Goal: Task Accomplishment & Management: Manage account settings

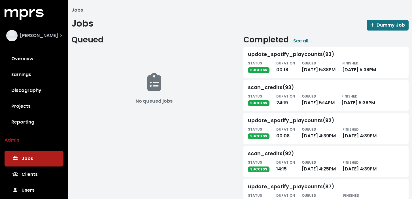
click at [44, 38] on span "[PERSON_NAME]" at bounding box center [39, 35] width 38 height 7
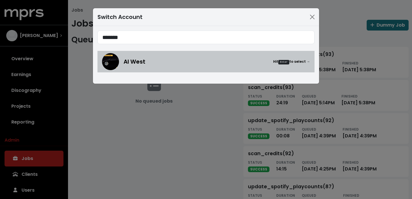
type input "*******"
click at [180, 68] on div "Al West Hit Enter to select →" at bounding box center [206, 61] width 208 height 17
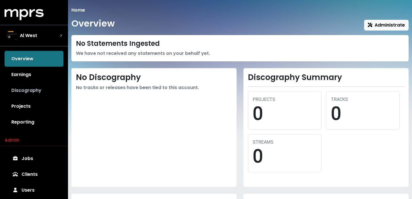
click at [29, 91] on link "Discography" at bounding box center [34, 91] width 59 height 16
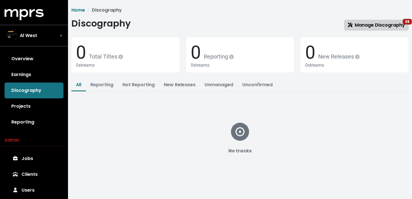
click at [375, 24] on span "Manage Discography 38" at bounding box center [376, 25] width 57 height 7
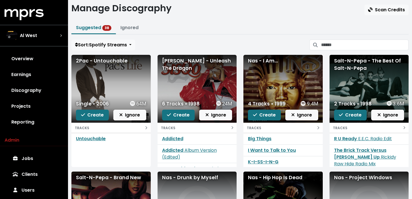
scroll to position [16, 0]
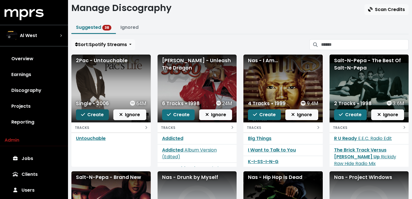
click at [87, 116] on span "Create" at bounding box center [92, 115] width 23 height 7
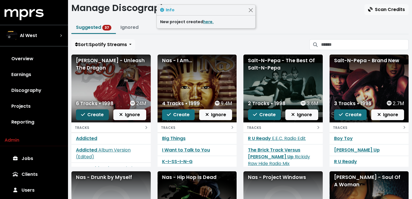
click at [94, 118] on span "Create" at bounding box center [92, 115] width 23 height 7
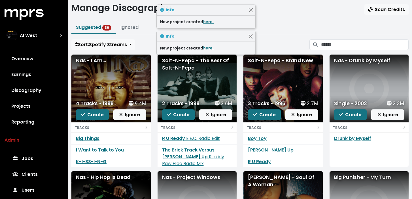
click at [94, 118] on span "Create" at bounding box center [92, 115] width 23 height 7
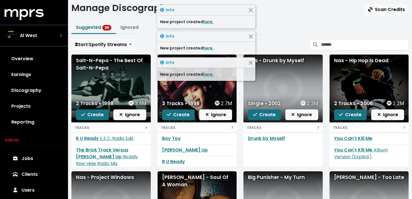
click at [94, 118] on span "Create" at bounding box center [92, 115] width 23 height 7
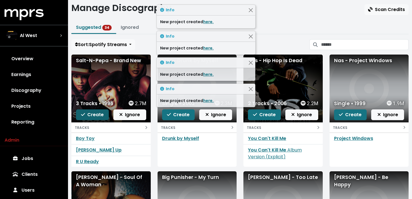
click at [96, 117] on span "Create" at bounding box center [92, 115] width 23 height 7
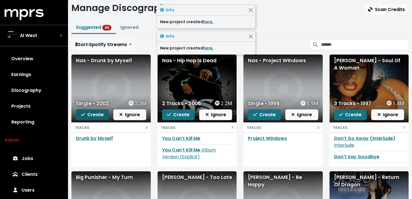
click at [96, 117] on span "Create" at bounding box center [92, 115] width 23 height 7
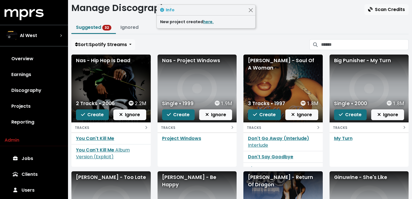
click at [96, 117] on span "Create" at bounding box center [92, 115] width 23 height 7
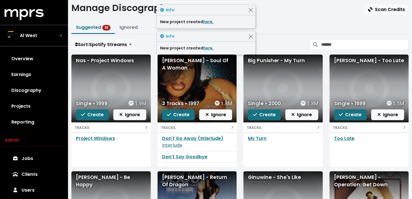
click at [96, 117] on span "Create" at bounding box center [92, 115] width 23 height 7
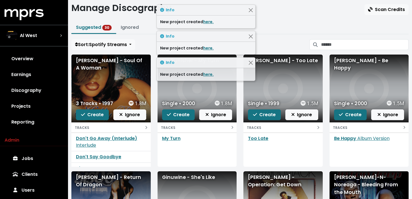
click at [96, 117] on span "Create" at bounding box center [92, 115] width 23 height 7
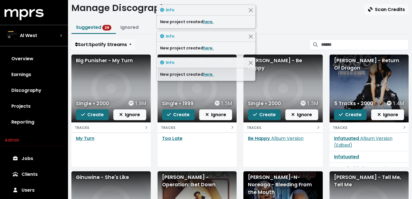
click at [96, 117] on span "Create" at bounding box center [92, 115] width 23 height 7
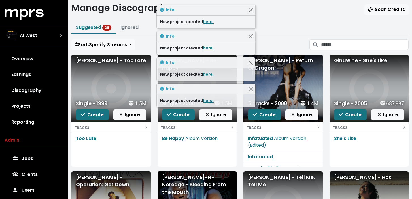
click at [96, 117] on span "Create" at bounding box center [92, 115] width 23 height 7
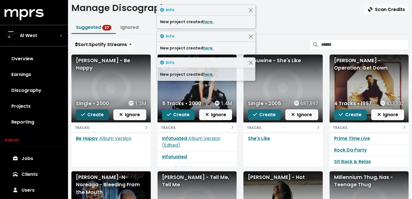
click at [96, 117] on span "Create" at bounding box center [92, 115] width 23 height 7
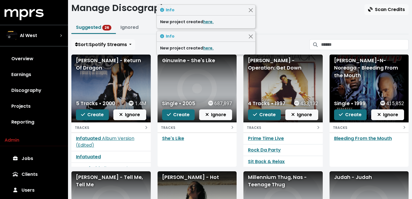
click at [152, 50] on div "Home Discography Manage Manage Discography Scan Credits Suggested 26 Ignored So…" at bounding box center [240, 150] width 344 height 318
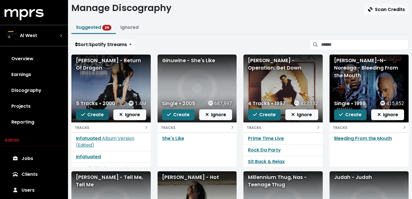
click at [96, 115] on span "Create" at bounding box center [92, 115] width 23 height 7
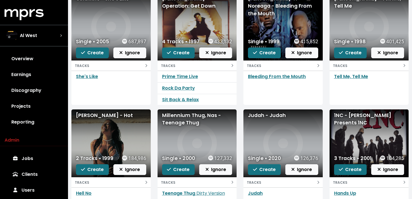
scroll to position [73, 0]
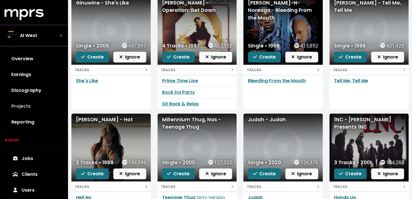
click at [33, 105] on link "Projects" at bounding box center [34, 107] width 59 height 16
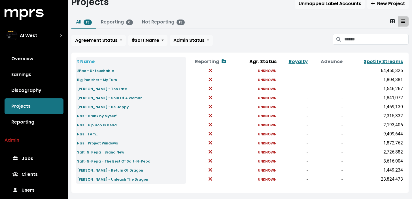
scroll to position [22, 0]
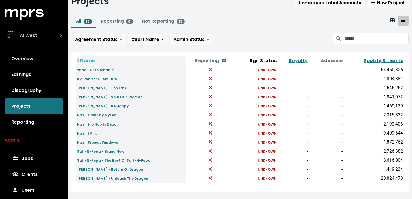
click at [50, 33] on div "Al West" at bounding box center [34, 35] width 56 height 11
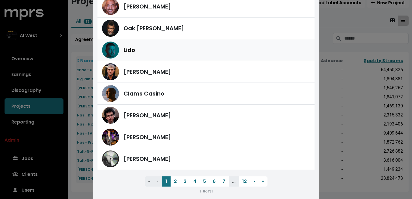
scroll to position [66, 0]
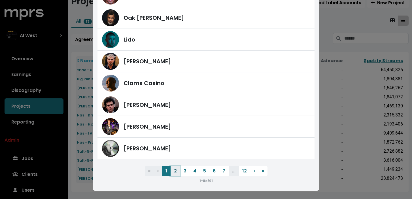
click at [176, 169] on button "2" at bounding box center [176, 171] width 10 height 10
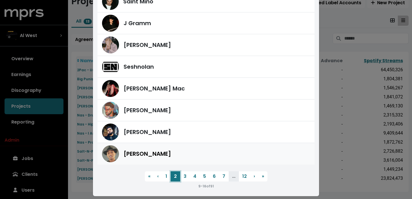
scroll to position [60, 0]
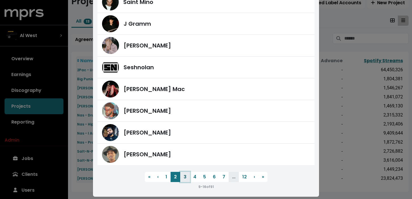
click at [187, 177] on button "3" at bounding box center [185, 177] width 10 height 10
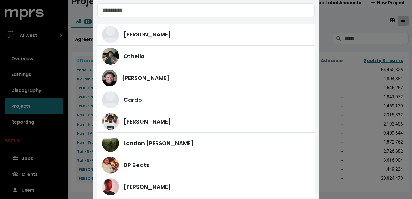
scroll to position [66, 0]
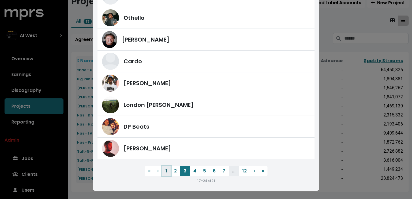
click at [167, 170] on button "1" at bounding box center [166, 171] width 9 height 10
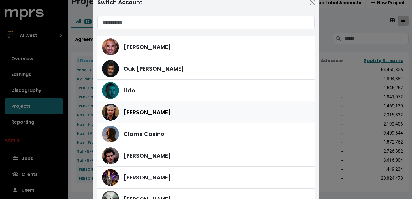
scroll to position [15, 0]
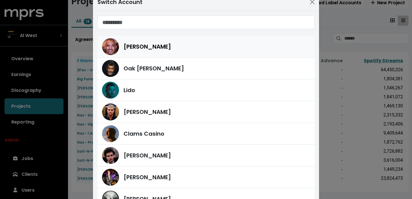
click at [159, 52] on div "[PERSON_NAME]" at bounding box center [206, 46] width 208 height 17
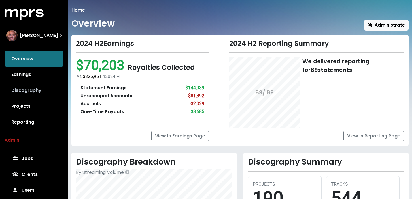
click at [40, 96] on link "Discography" at bounding box center [34, 91] width 59 height 16
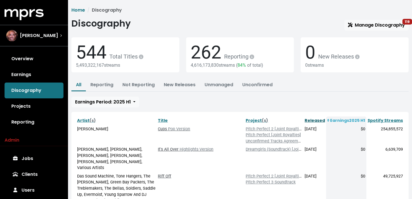
click at [313, 121] on link "Released" at bounding box center [315, 121] width 20 height 6
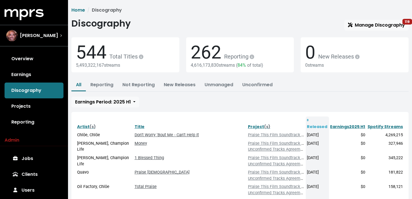
click at [313, 121] on th "Released" at bounding box center [317, 124] width 23 height 14
click at [308, 120] on icon at bounding box center [308, 120] width 2 height 3
click at [310, 120] on th "Released" at bounding box center [317, 124] width 23 height 14
click at [318, 120] on th "Released" at bounding box center [317, 124] width 23 height 14
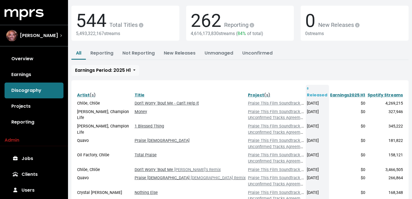
scroll to position [33, 0]
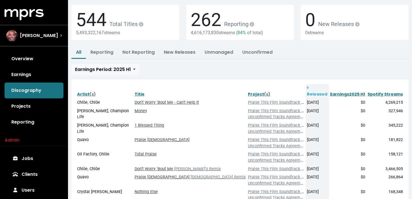
click at [320, 88] on th "Released" at bounding box center [317, 91] width 23 height 14
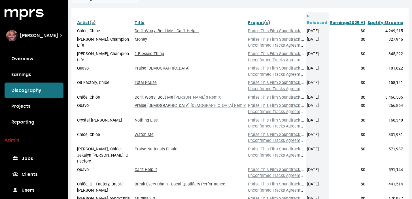
scroll to position [217, 0]
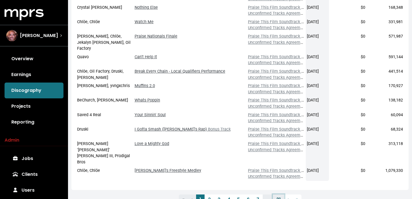
click at [279, 195] on link "31" at bounding box center [278, 200] width 11 height 10
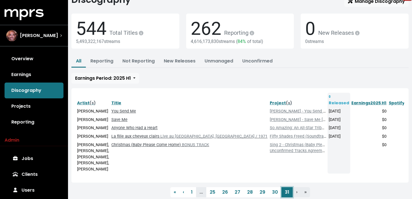
scroll to position [24, 0]
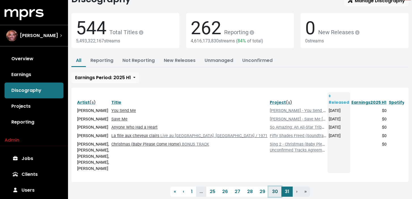
click at [273, 187] on link "30" at bounding box center [275, 192] width 13 height 10
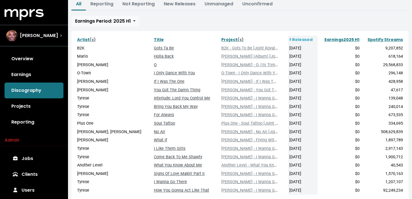
scroll to position [82, 0]
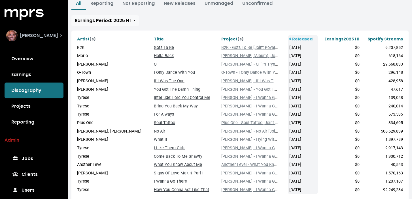
click at [46, 43] on div "[PERSON_NAME]" at bounding box center [34, 36] width 65 height 20
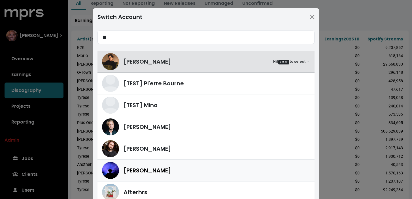
type input "**"
click at [169, 171] on div "[PERSON_NAME]" at bounding box center [217, 171] width 186 height 9
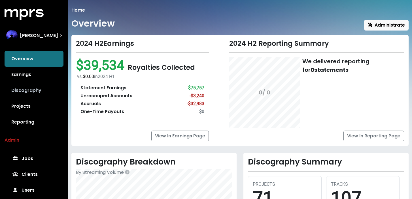
click at [45, 91] on link "Discography" at bounding box center [34, 91] width 59 height 16
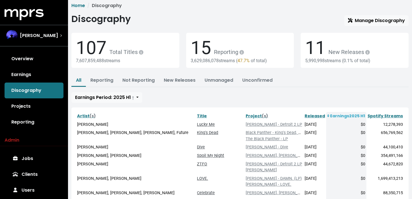
scroll to position [5, 0]
